Goal: Browse casually

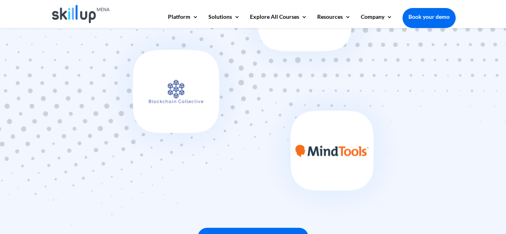
scroll to position [585, 0]
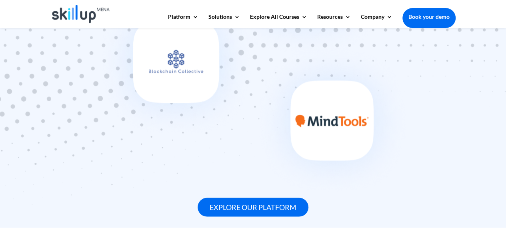
click at [176, 57] on img at bounding box center [253, 45] width 321 height 310
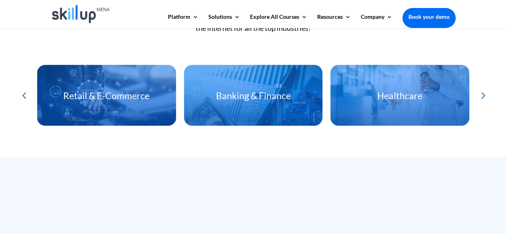
scroll to position [1864, 0]
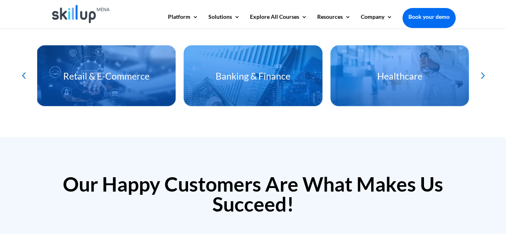
click at [482, 78] on div "Next slide" at bounding box center [481, 75] width 13 height 13
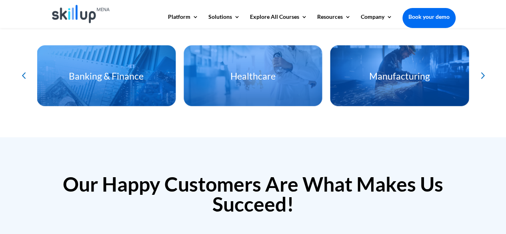
click at [482, 78] on div "Next slide" at bounding box center [481, 75] width 13 height 13
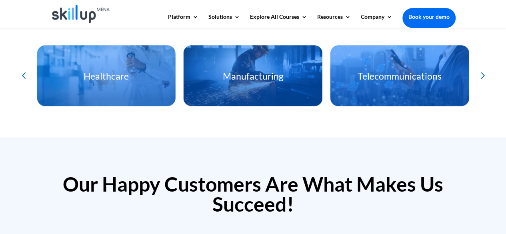
click at [482, 78] on div "Next slide" at bounding box center [481, 75] width 13 height 13
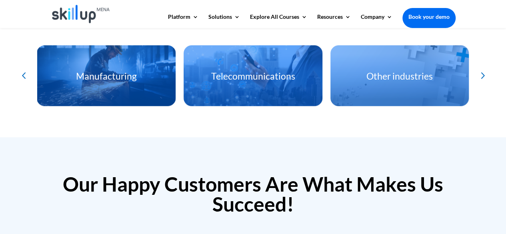
click at [482, 78] on div "Next slide" at bounding box center [481, 75] width 13 height 13
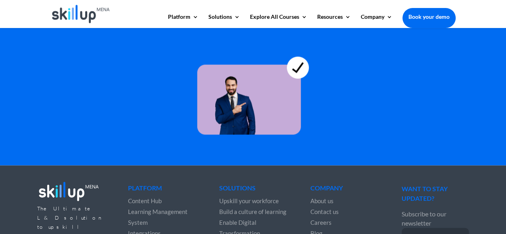
scroll to position [2368, 0]
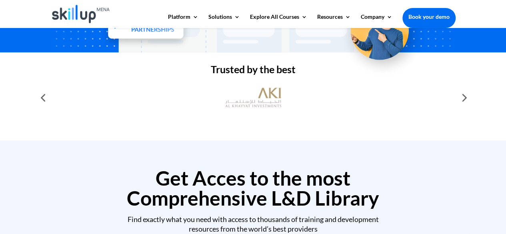
scroll to position [200, 0]
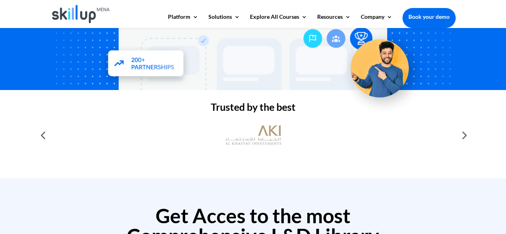
click at [463, 133] on div at bounding box center [463, 135] width 16 height 16
click at [461, 137] on div at bounding box center [463, 135] width 16 height 16
click at [43, 136] on div at bounding box center [43, 135] width 16 height 16
click at [47, 133] on div at bounding box center [43, 135] width 16 height 16
click at [45, 132] on div at bounding box center [43, 135] width 16 height 16
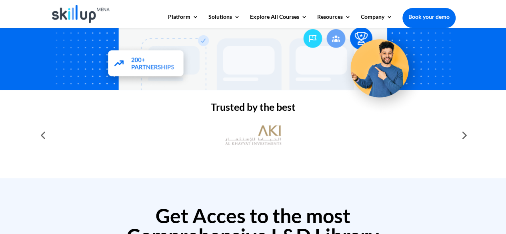
drag, startPoint x: 46, startPoint y: 132, endPoint x: 246, endPoint y: 156, distance: 201.3
click at [53, 133] on div at bounding box center [253, 135] width 405 height 36
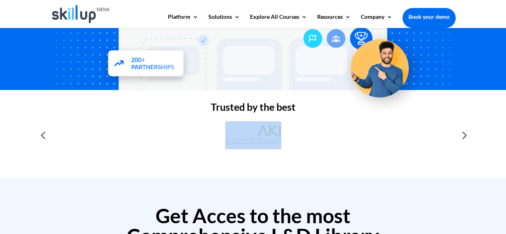
click at [365, 145] on div at bounding box center [253, 135] width 405 height 28
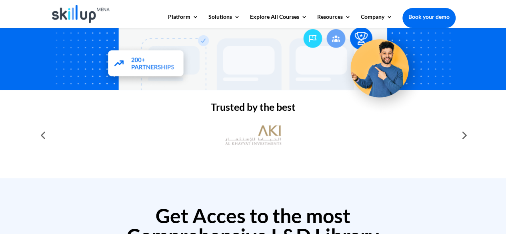
click at [461, 139] on div at bounding box center [463, 135] width 16 height 16
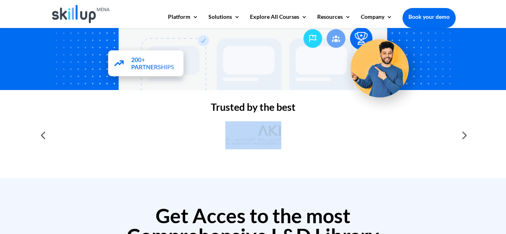
click at [461, 139] on div at bounding box center [463, 135] width 16 height 16
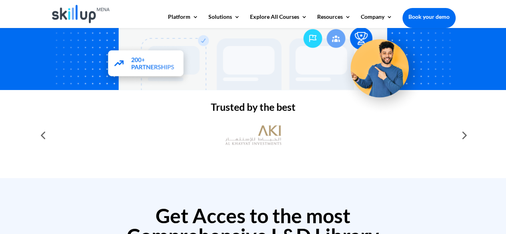
click at [461, 139] on div at bounding box center [463, 135] width 16 height 16
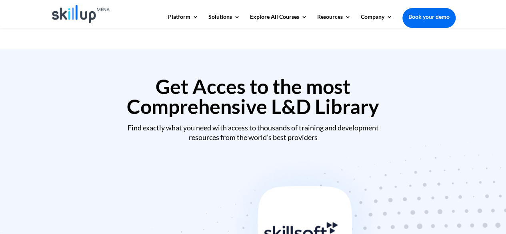
scroll to position [360, 0]
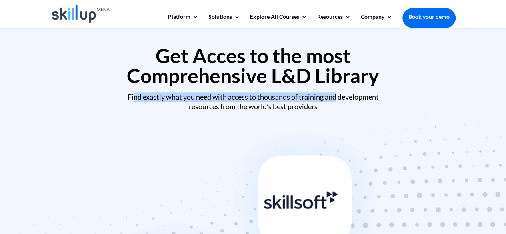
drag, startPoint x: 131, startPoint y: 101, endPoint x: 337, endPoint y: 102, distance: 205.9
click at [337, 102] on div "Find exactly what you need with access to thousands of training and development…" at bounding box center [253, 101] width 405 height 19
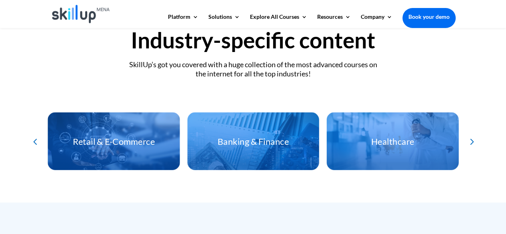
scroll to position [1759, 0]
